Goal: Information Seeking & Learning: Check status

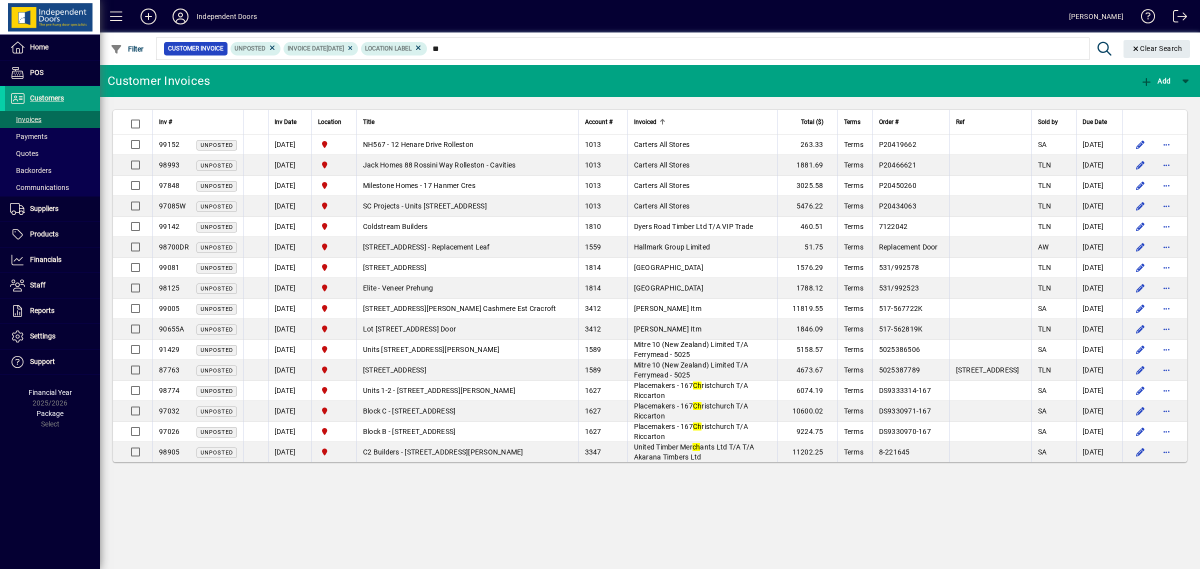
type input "*"
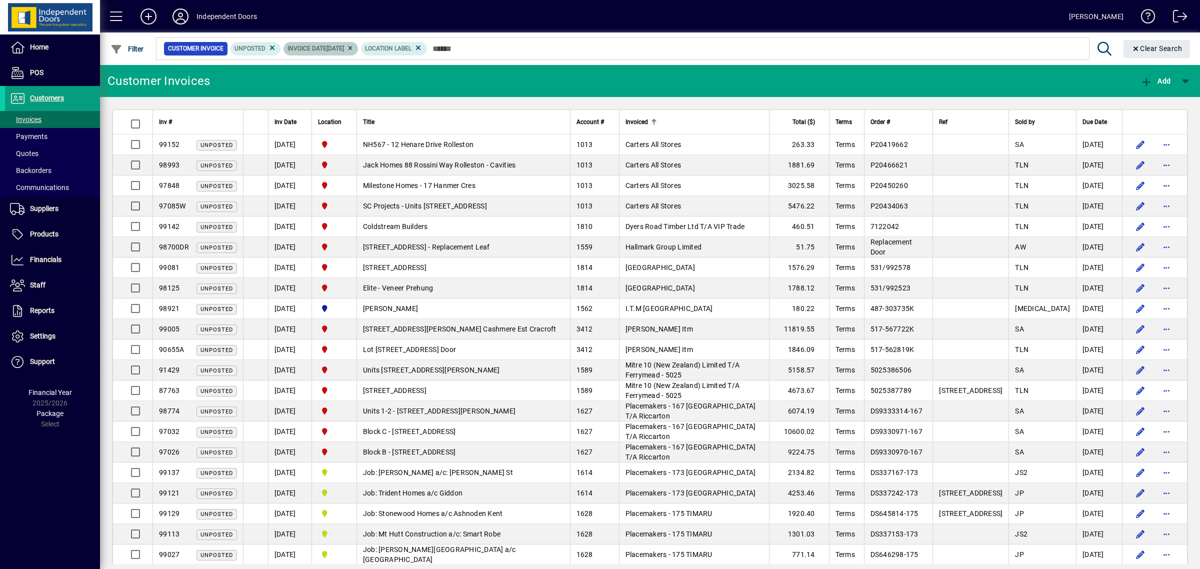
click at [354, 47] on icon at bounding box center [349, 48] width 7 height 6
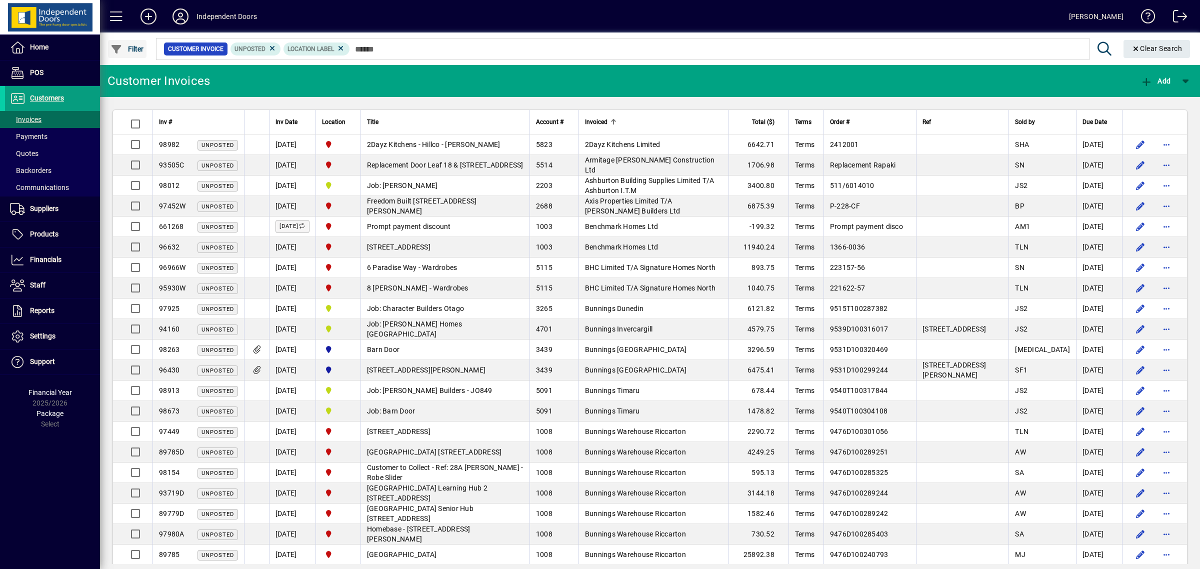
click at [141, 46] on span "Filter" at bounding box center [126, 49] width 33 height 8
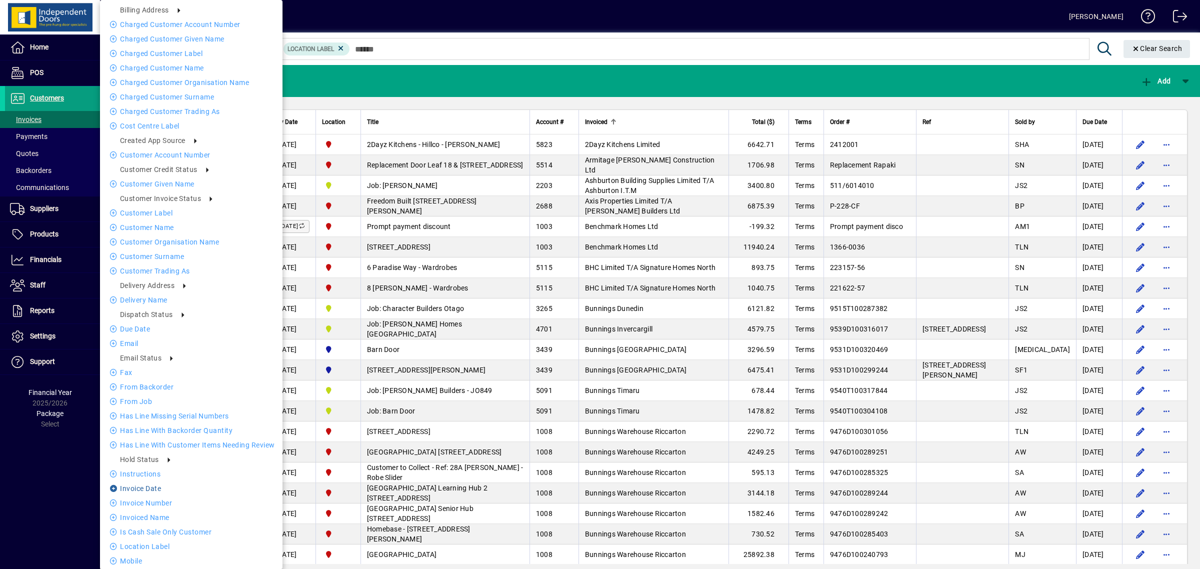
click at [125, 486] on li "Invoice date" at bounding box center [191, 488] width 182 height 12
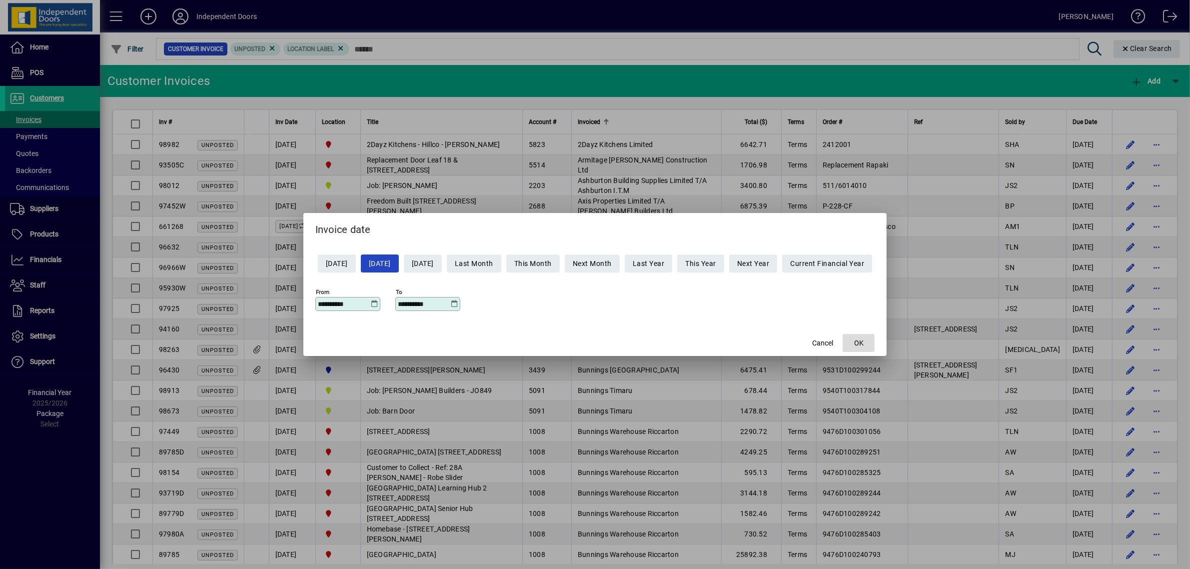
click at [874, 341] on span "button" at bounding box center [859, 343] width 32 height 24
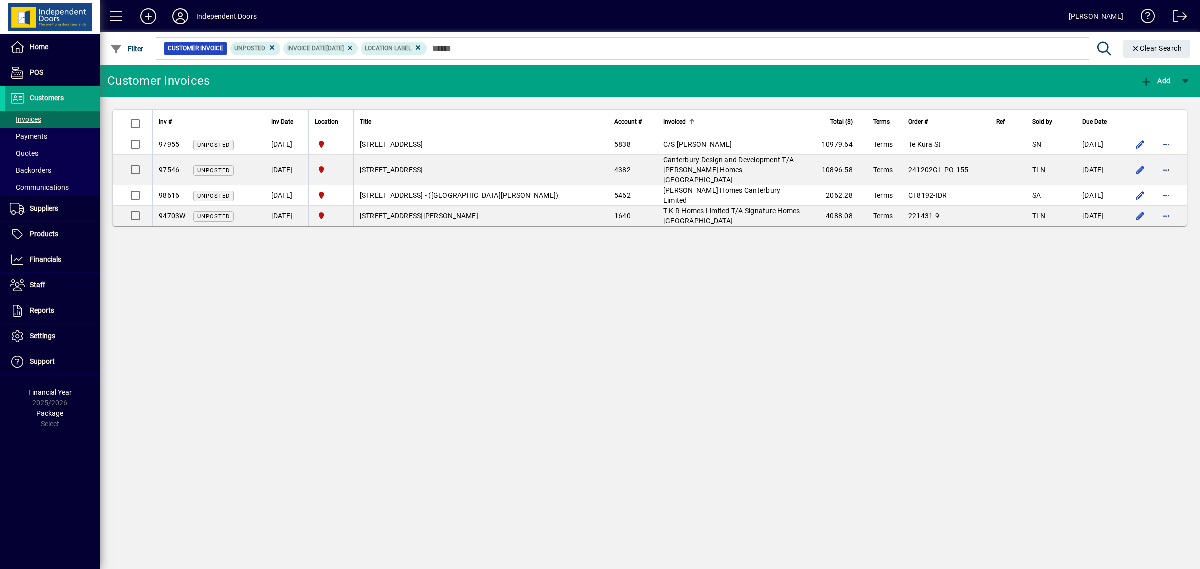
click at [392, 388] on div "Customer Invoices Add Inv # Inv Date Location Title Account # Invoiced Total ($…" at bounding box center [650, 317] width 1100 height 504
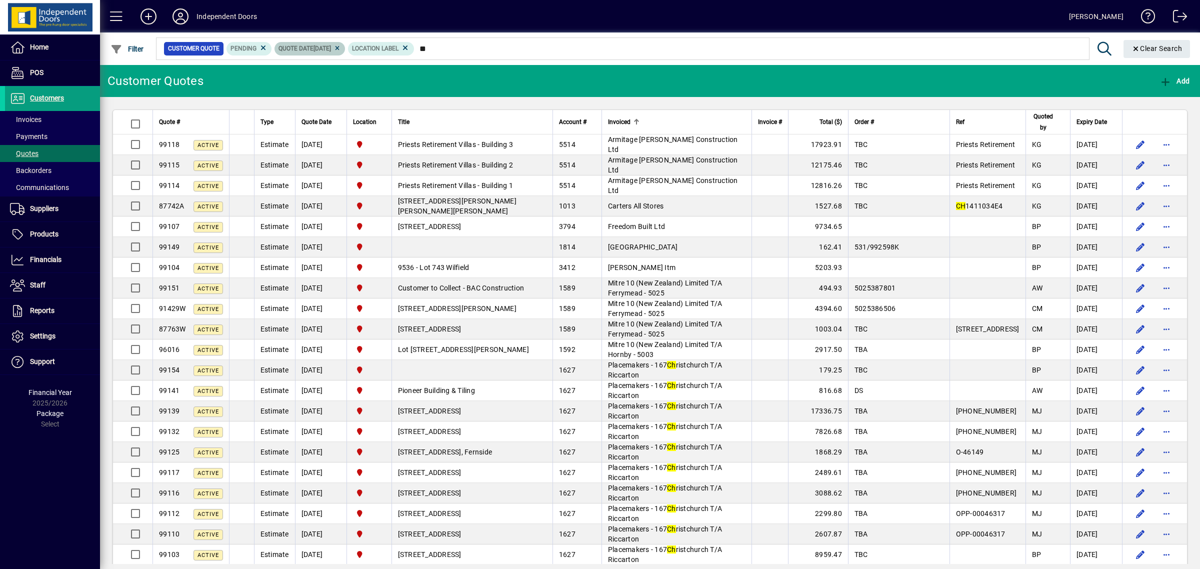
click at [341, 50] on icon at bounding box center [336, 48] width 7 height 6
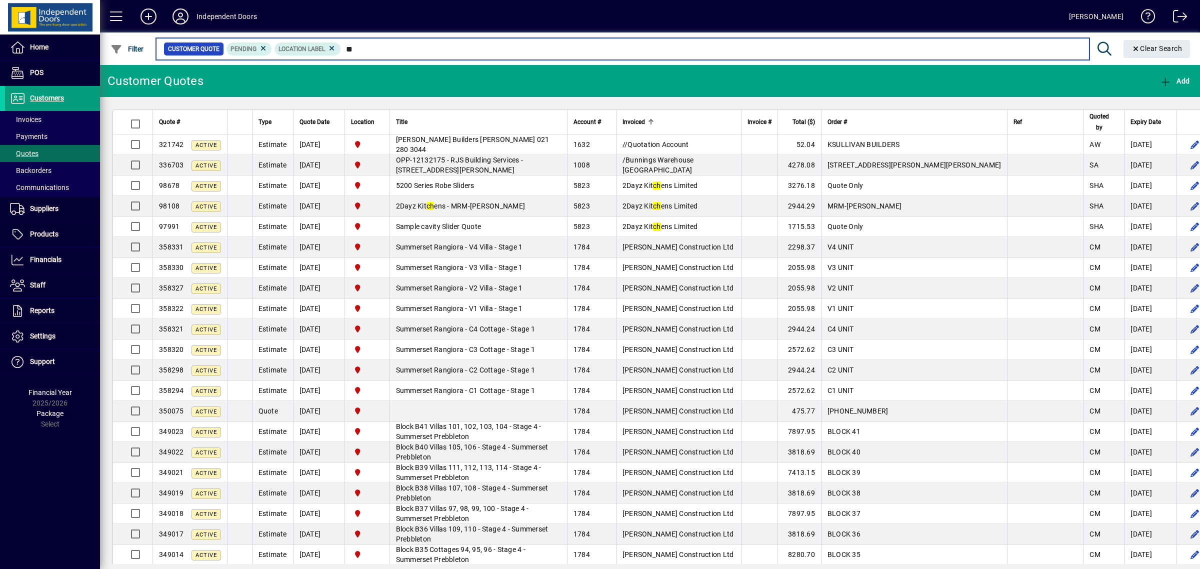
type input "*"
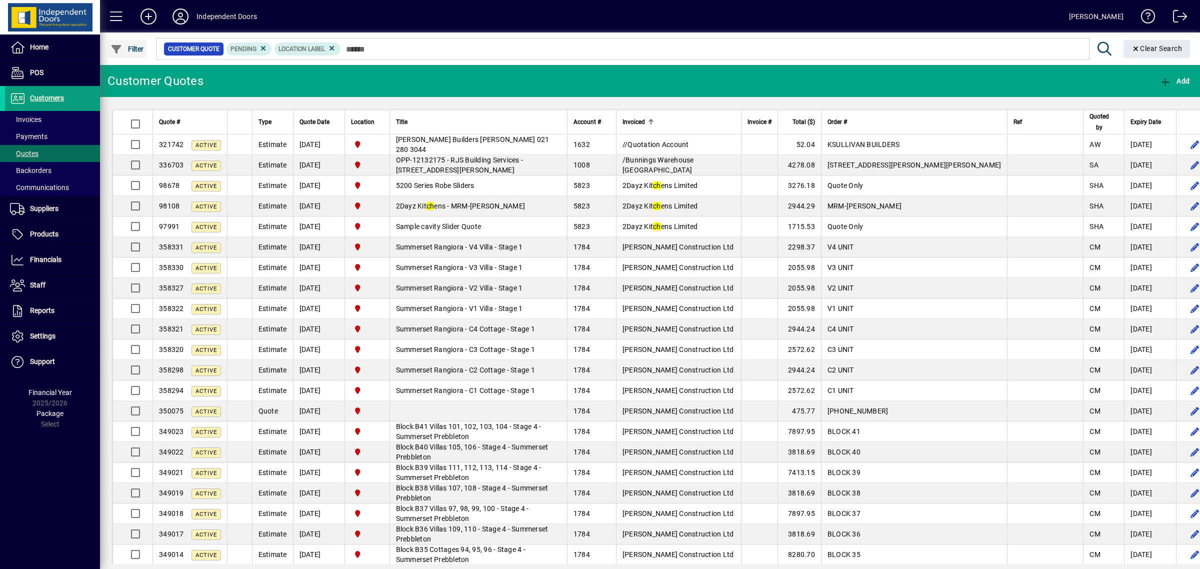
click at [140, 40] on span "button" at bounding box center [127, 49] width 38 height 24
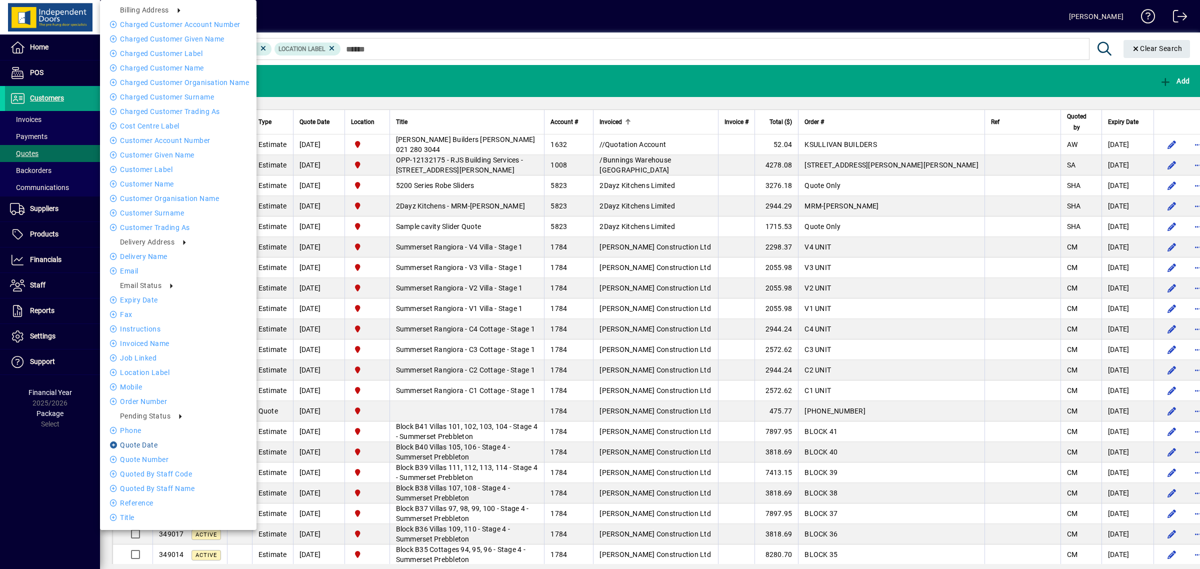
click at [146, 444] on li "Quote date" at bounding box center [178, 445] width 156 height 12
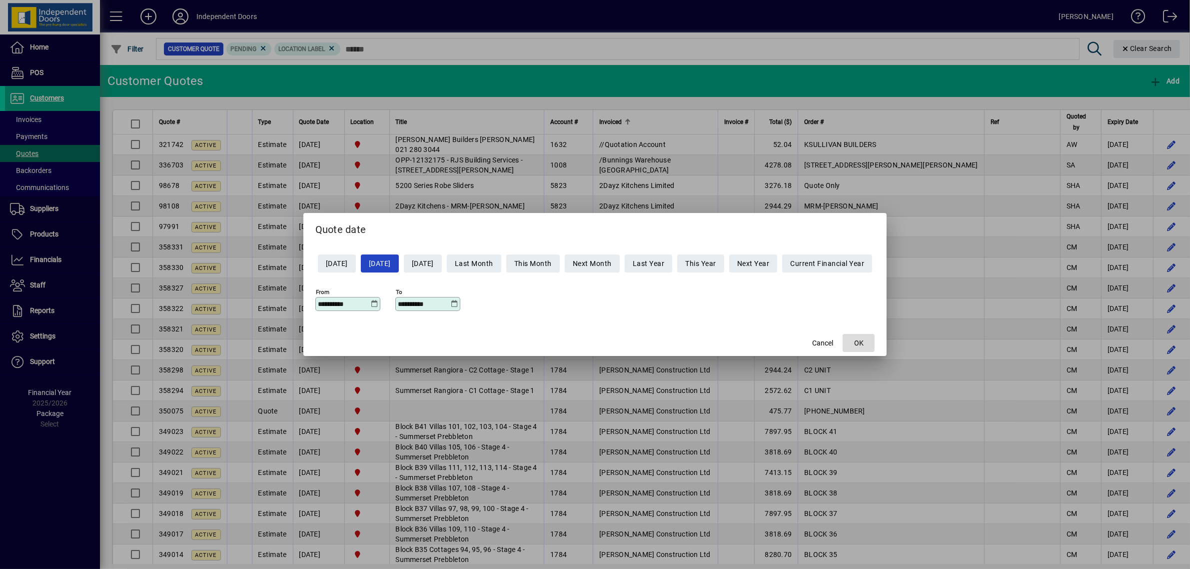
click at [863, 343] on span "button" at bounding box center [859, 343] width 32 height 24
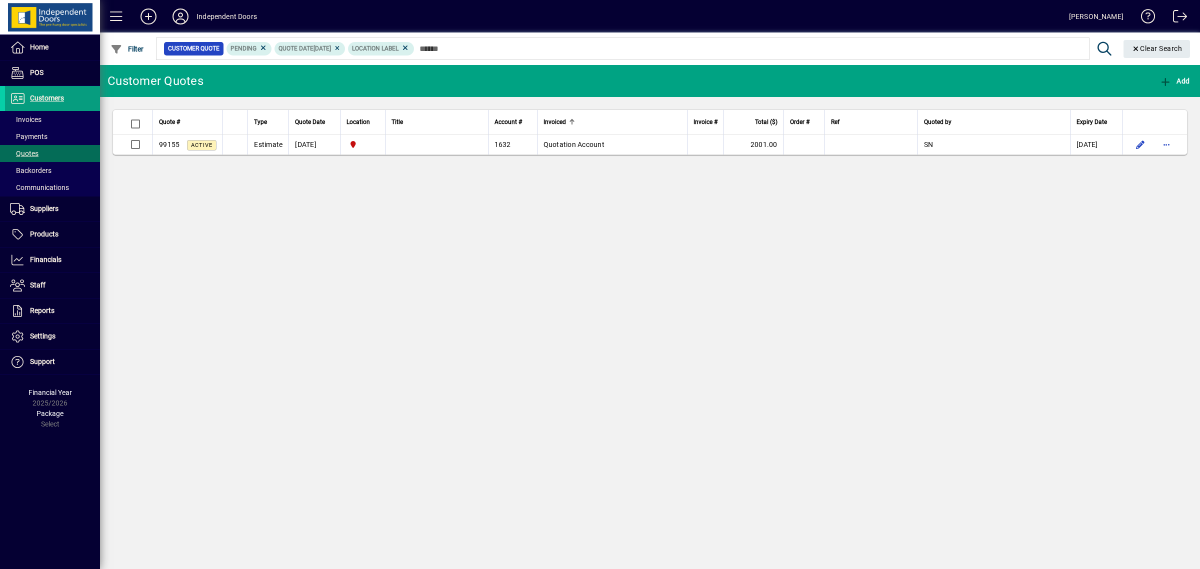
click at [575, 290] on div "Customer Quotes Add Quote # Type Quote Date Location Title Account # Invoiced I…" at bounding box center [650, 317] width 1100 height 504
